Goal: Task Accomplishment & Management: Manage account settings

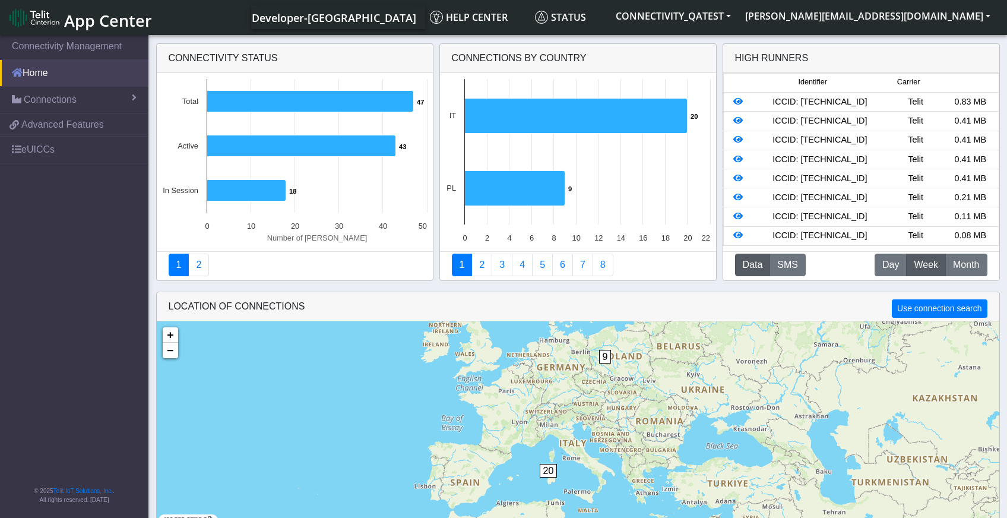
click at [58, 67] on link "Home" at bounding box center [74, 73] width 148 height 26
click at [53, 93] on span "Connections" at bounding box center [50, 100] width 53 height 14
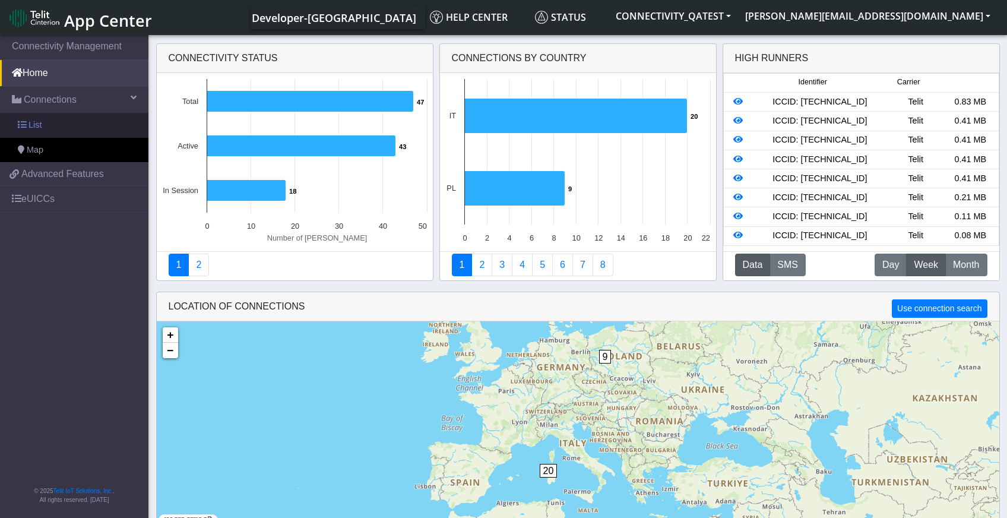
click at [43, 134] on link "List" at bounding box center [74, 125] width 148 height 25
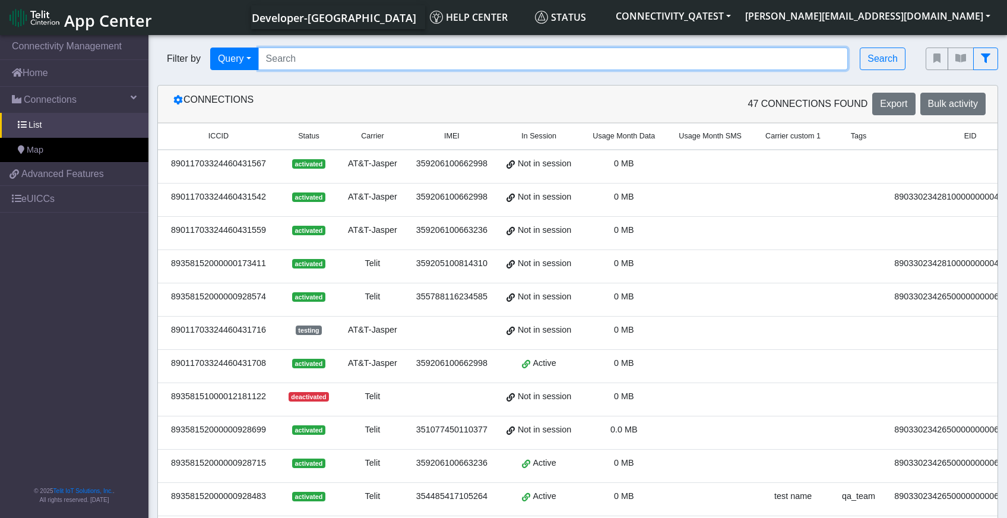
click at [309, 54] on input "Search..." at bounding box center [553, 59] width 590 height 23
paste input "89358152000000066078"
type input "89358152000000066078"
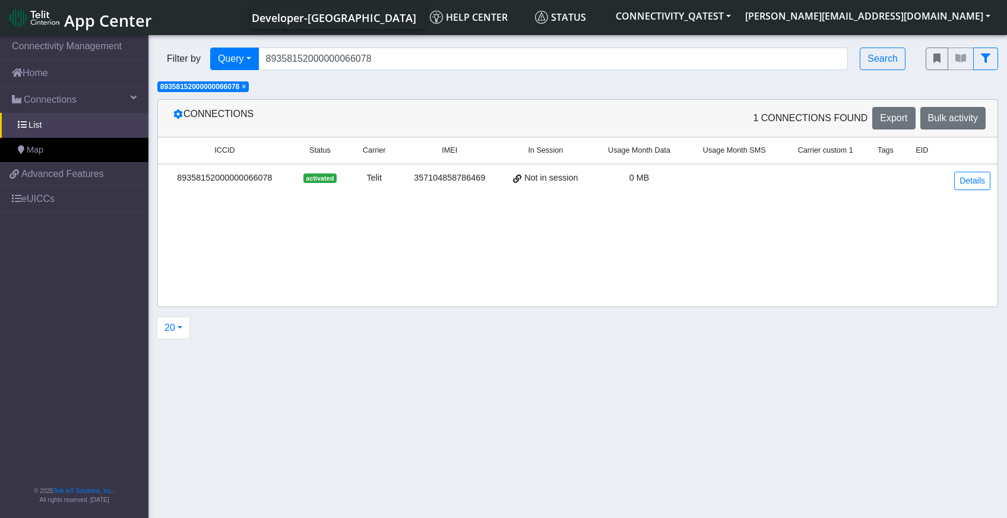
click at [226, 179] on div "89358152000000066078" at bounding box center [224, 178] width 119 height 13
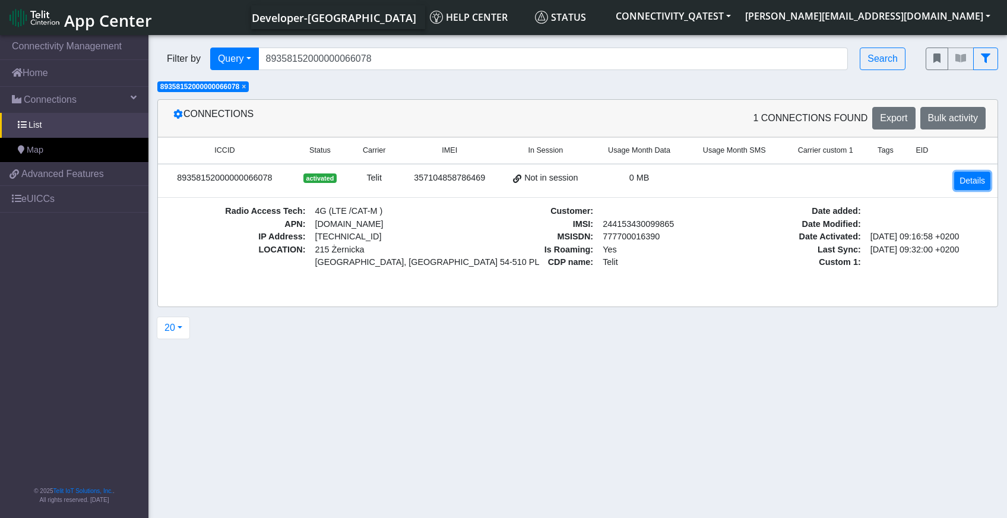
click at [984, 179] on link "Details" at bounding box center [972, 181] width 36 height 18
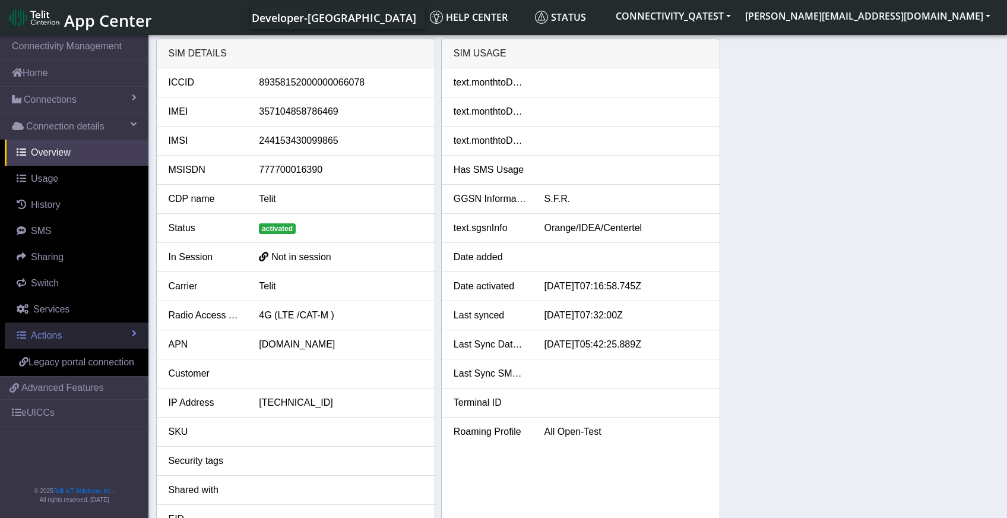
click at [45, 340] on span "Actions" at bounding box center [46, 335] width 31 height 10
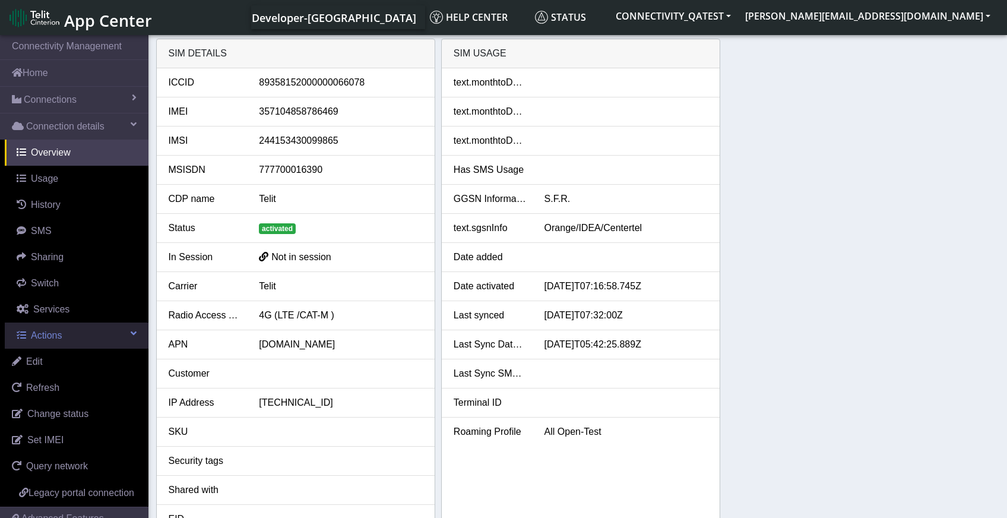
click at [57, 335] on span "Actions" at bounding box center [46, 335] width 31 height 10
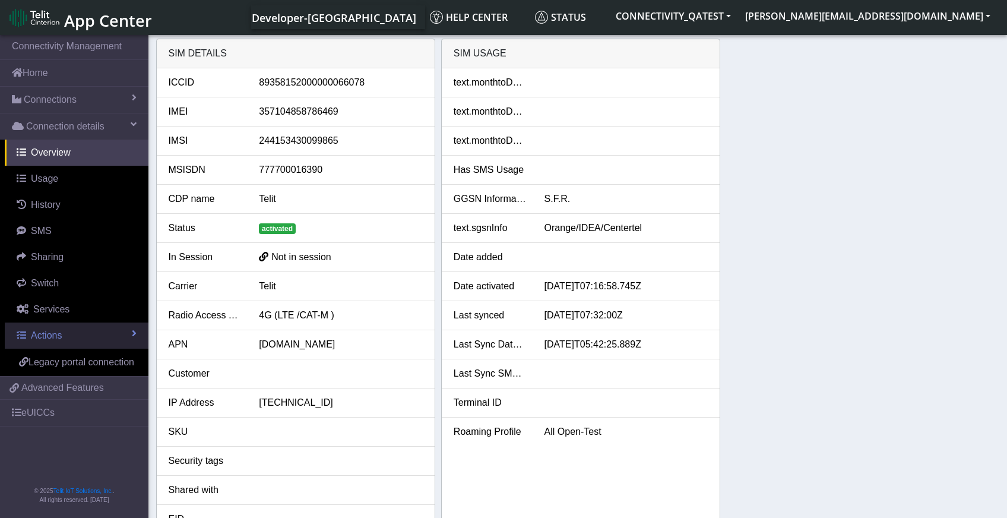
click at [77, 343] on link "Actions" at bounding box center [77, 336] width 144 height 26
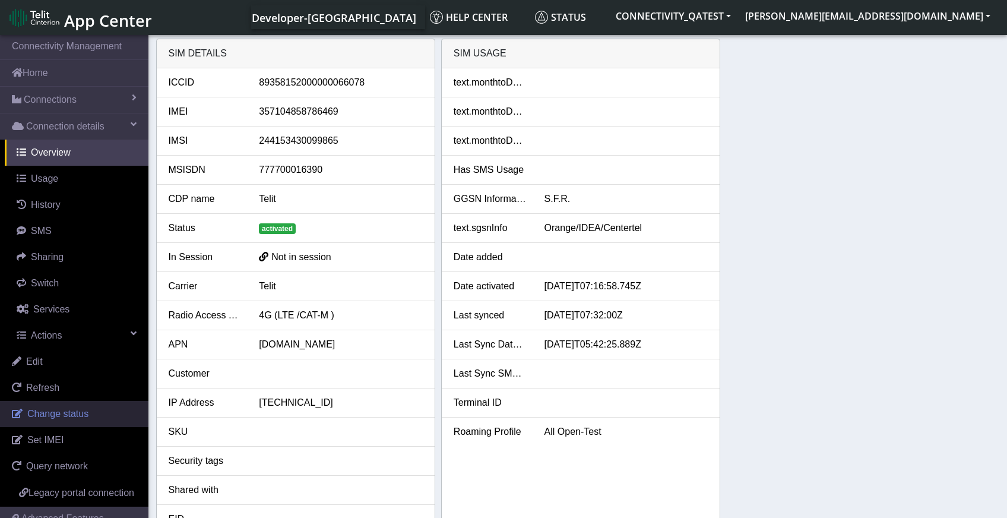
click at [56, 420] on link "Change status" at bounding box center [74, 414] width 148 height 26
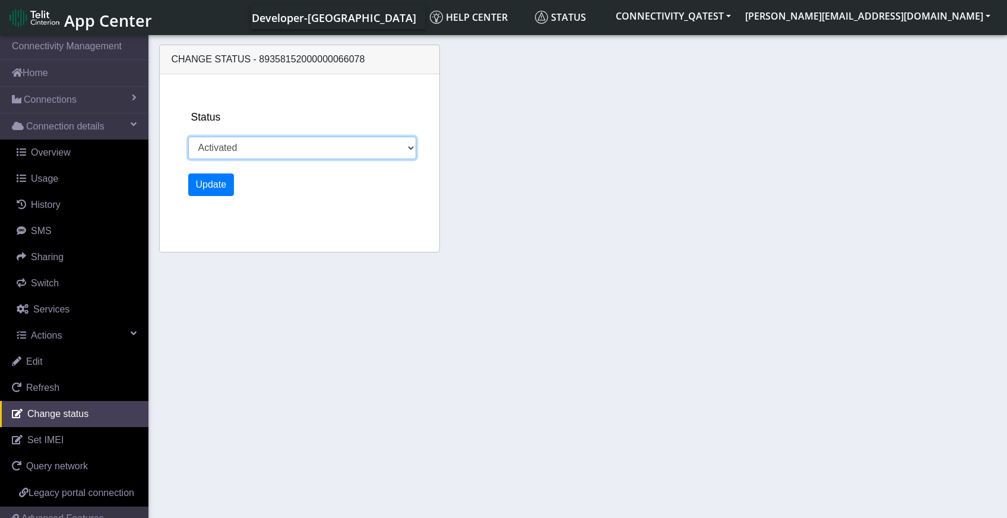
click at [367, 153] on select "Activated Deactivated Blocked" at bounding box center [302, 148] width 229 height 23
select select "blocked"
click at [188, 137] on select "Activated Deactivated Blocked" at bounding box center [302, 148] width 229 height 23
click at [213, 187] on button "Update" at bounding box center [211, 184] width 46 height 23
